Goal: Task Accomplishment & Management: Manage account settings

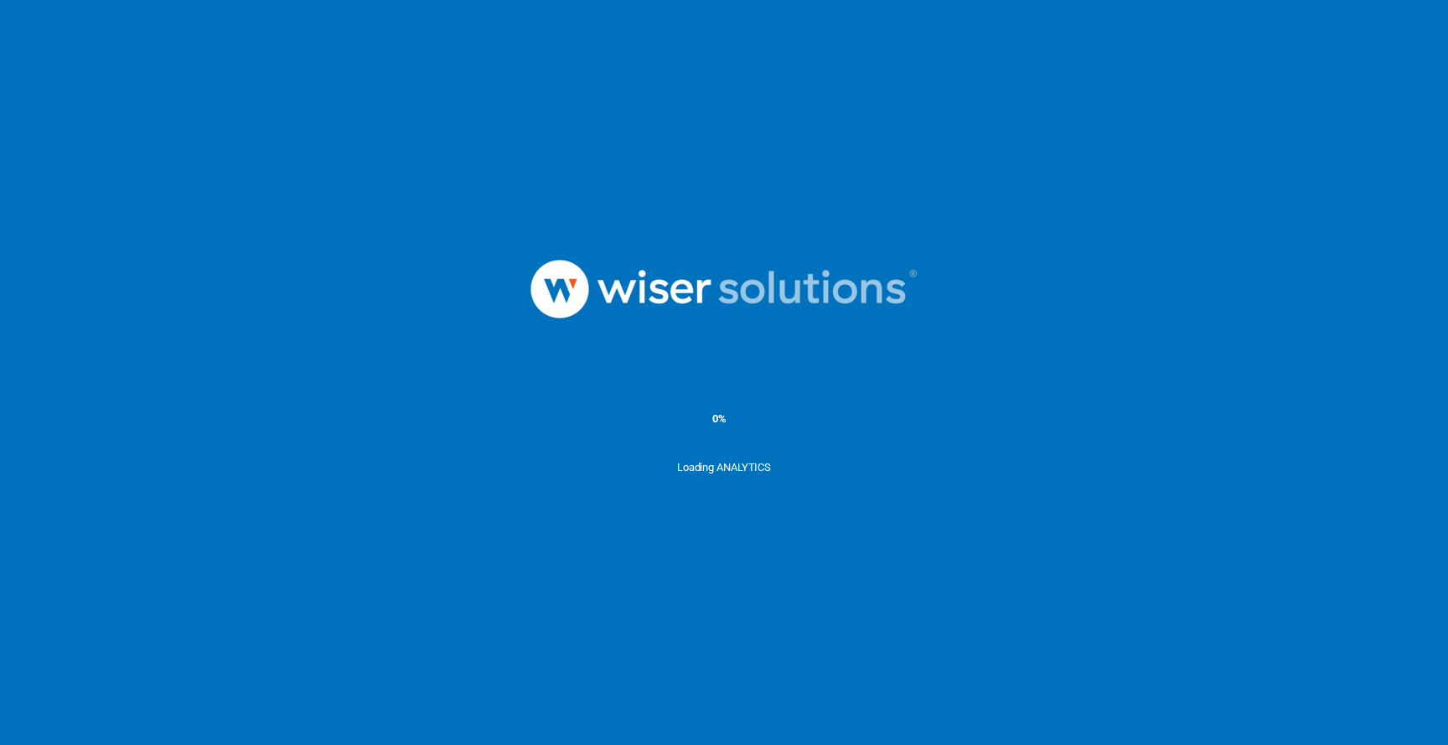
click at [593, 45] on ms-splash-screen "0% Loading ANALYTICS" at bounding box center [724, 372] width 1448 height 745
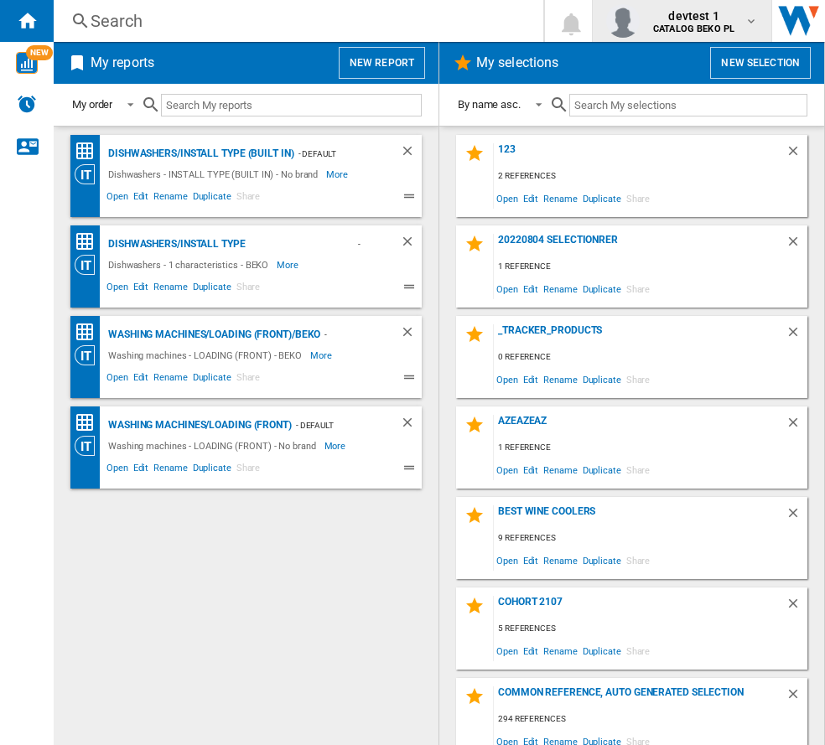
click at [702, 4] on div "devtest 1 CATALOG BEKO PL" at bounding box center [682, 21] width 152 height 34
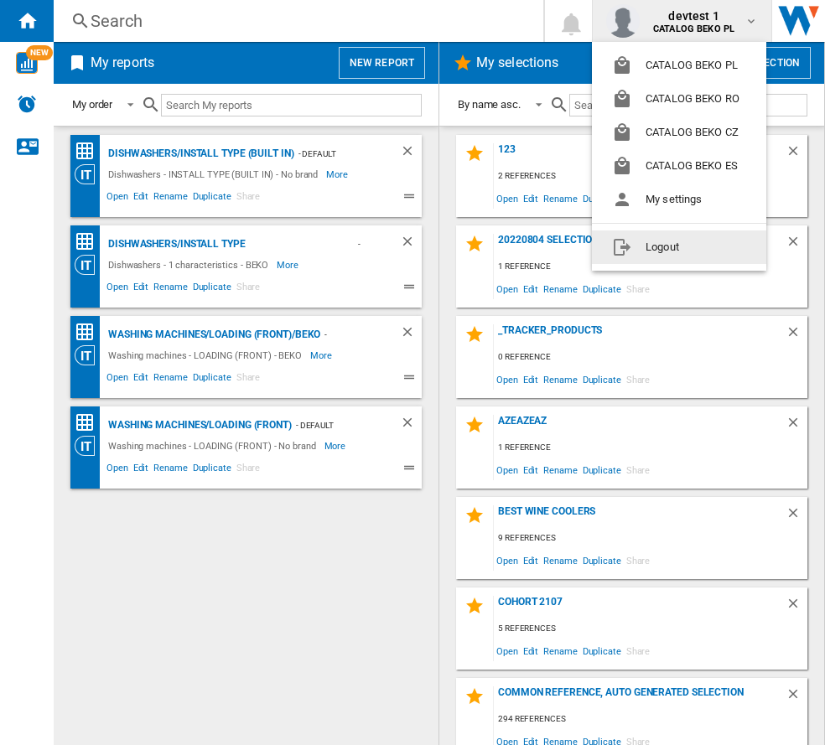
click at [698, 237] on button "Logout" at bounding box center [679, 248] width 174 height 34
